Goal: Transaction & Acquisition: Purchase product/service

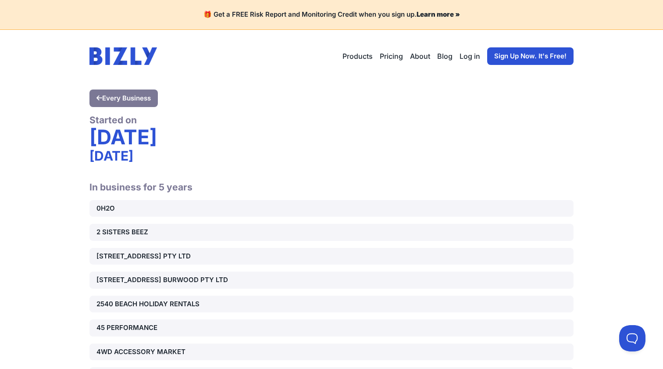
click at [137, 61] on img at bounding box center [123, 56] width 68 height 18
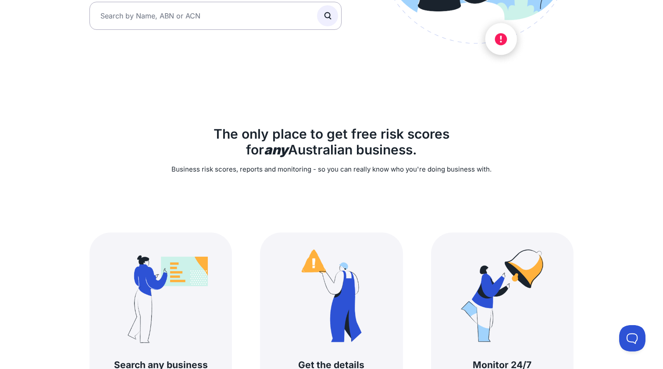
scroll to position [255, 0]
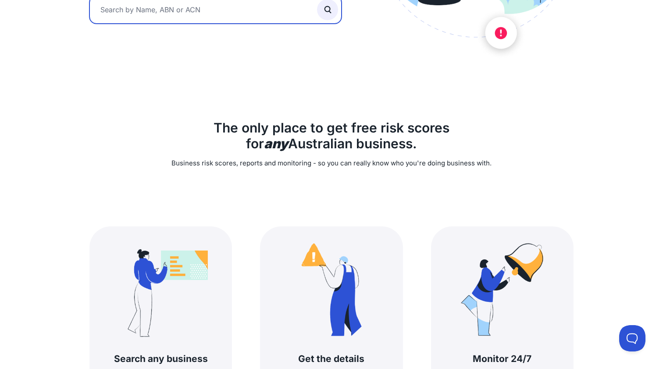
click at [121, 20] on input "text" at bounding box center [215, 10] width 252 height 28
paste input "pharmalogik"
type input "pharmalogik group"
click at [327, 20] on button "submit" at bounding box center [327, 9] width 21 height 21
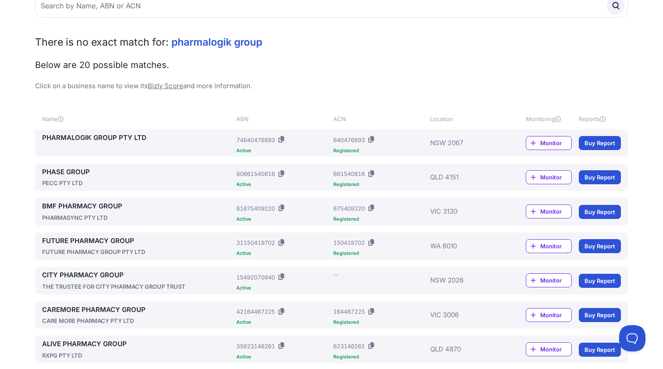
scroll to position [92, 0]
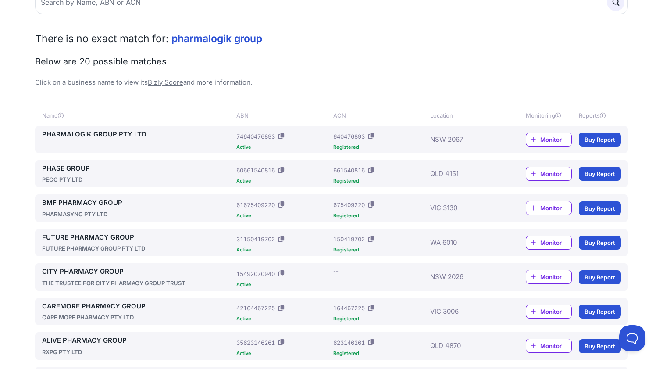
click at [601, 139] on link "Buy Report" at bounding box center [600, 139] width 42 height 14
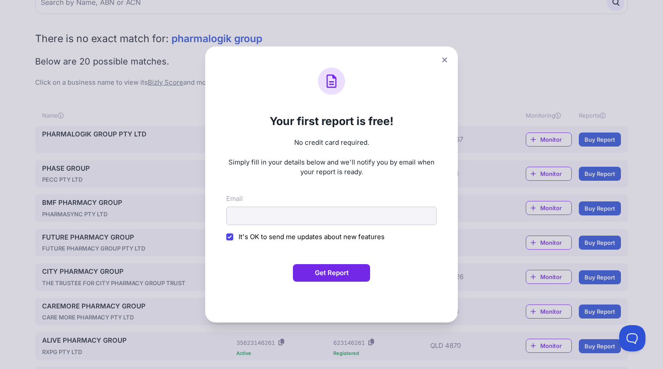
click at [442, 61] on icon at bounding box center [444, 60] width 5 height 6
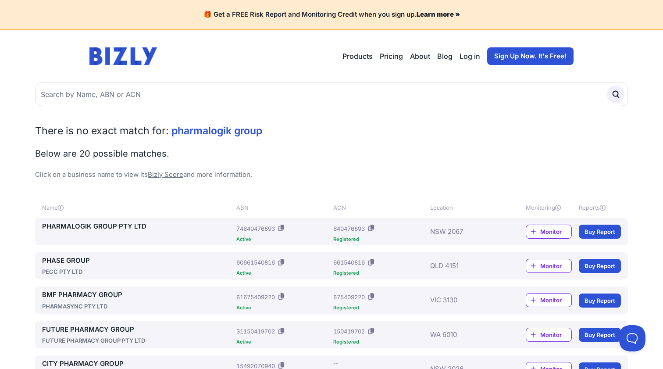
scroll to position [0, 0]
click at [394, 56] on link "Pricing" at bounding box center [391, 56] width 23 height 11
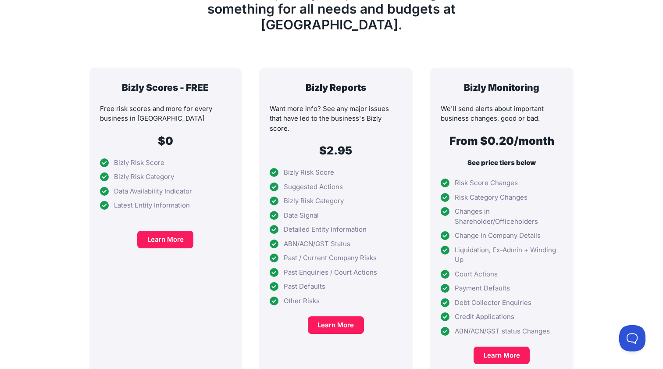
scroll to position [170, 0]
